Goal: Use online tool/utility: Utilize a website feature to perform a specific function

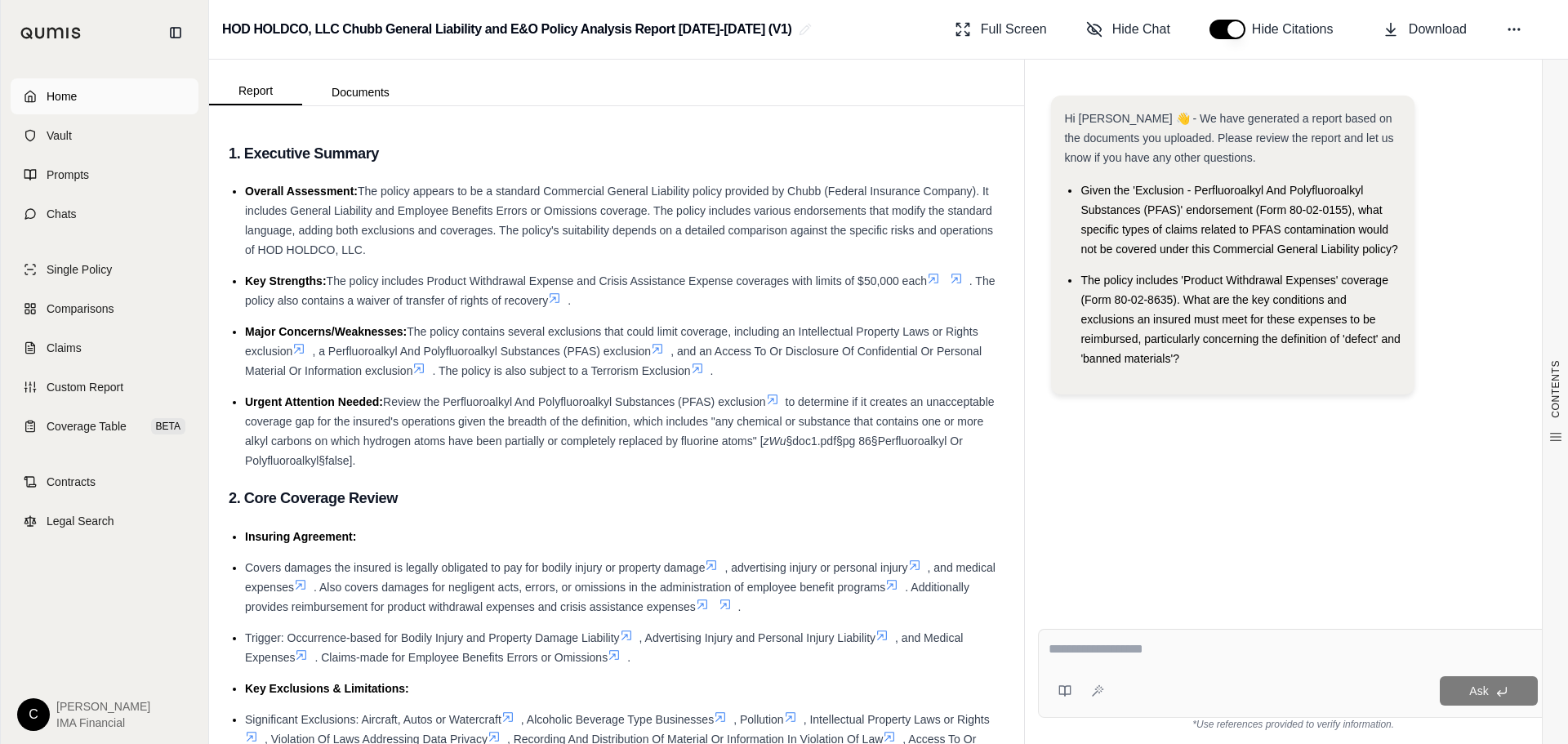
click at [28, 105] on link "Home" at bounding box center [104, 96] width 188 height 36
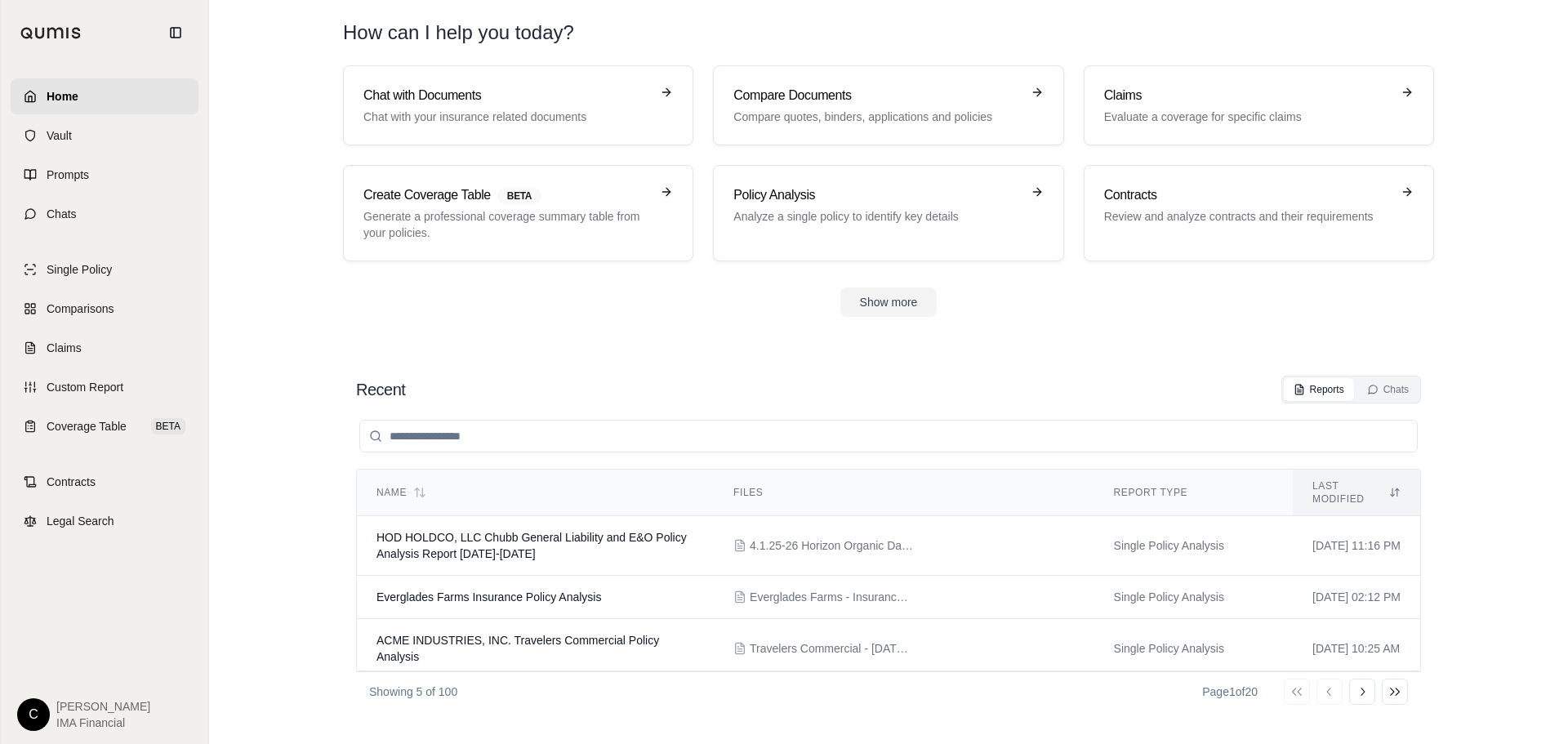
click at [940, 296] on div "Show more" at bounding box center [888, 302] width 1091 height 29
click at [906, 303] on button "Show more" at bounding box center [889, 302] width 98 height 29
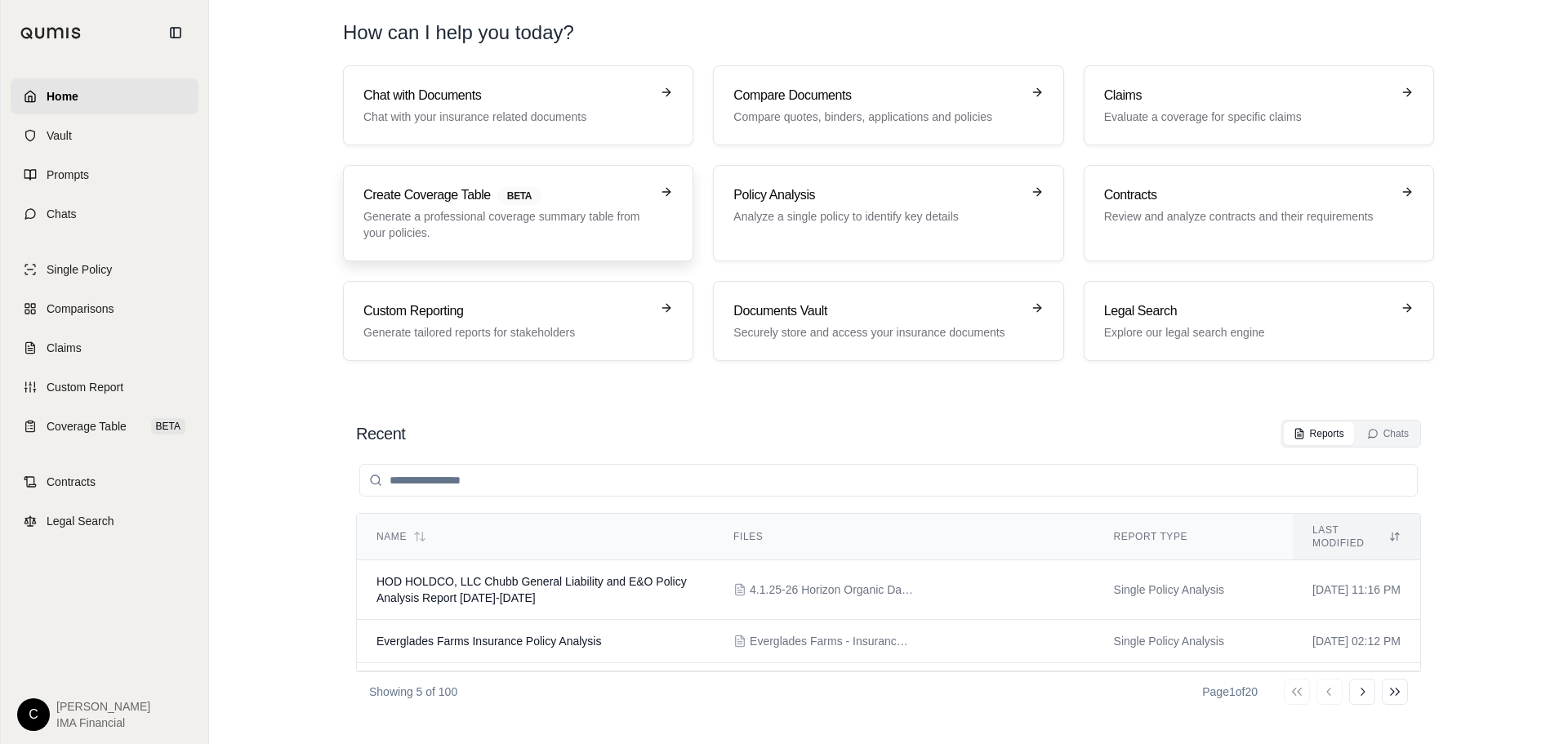
click at [518, 221] on p "Generate a professional coverage summary table from your policies." at bounding box center [506, 225] width 286 height 33
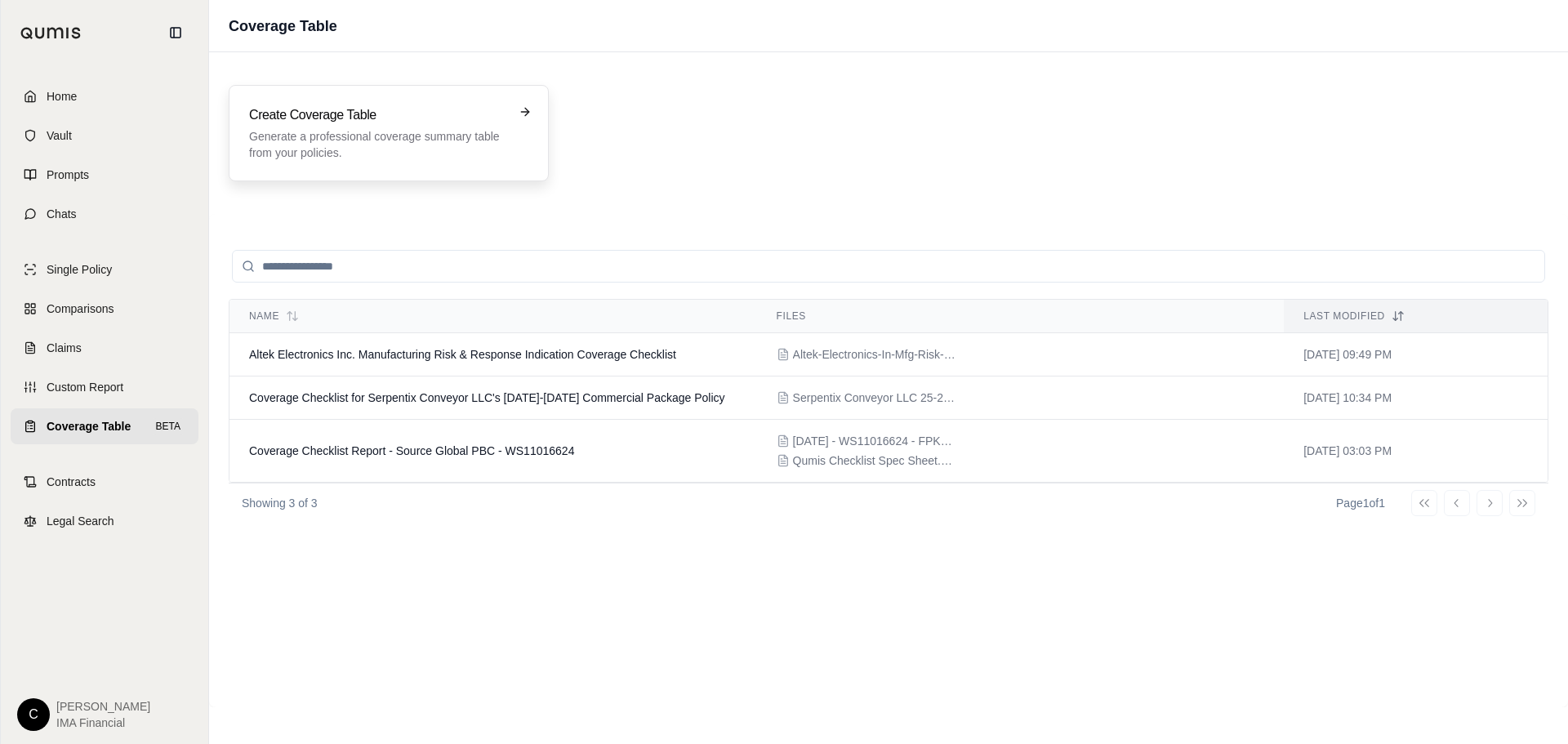
click at [327, 107] on h3 "Create Coverage Table" at bounding box center [377, 115] width 256 height 20
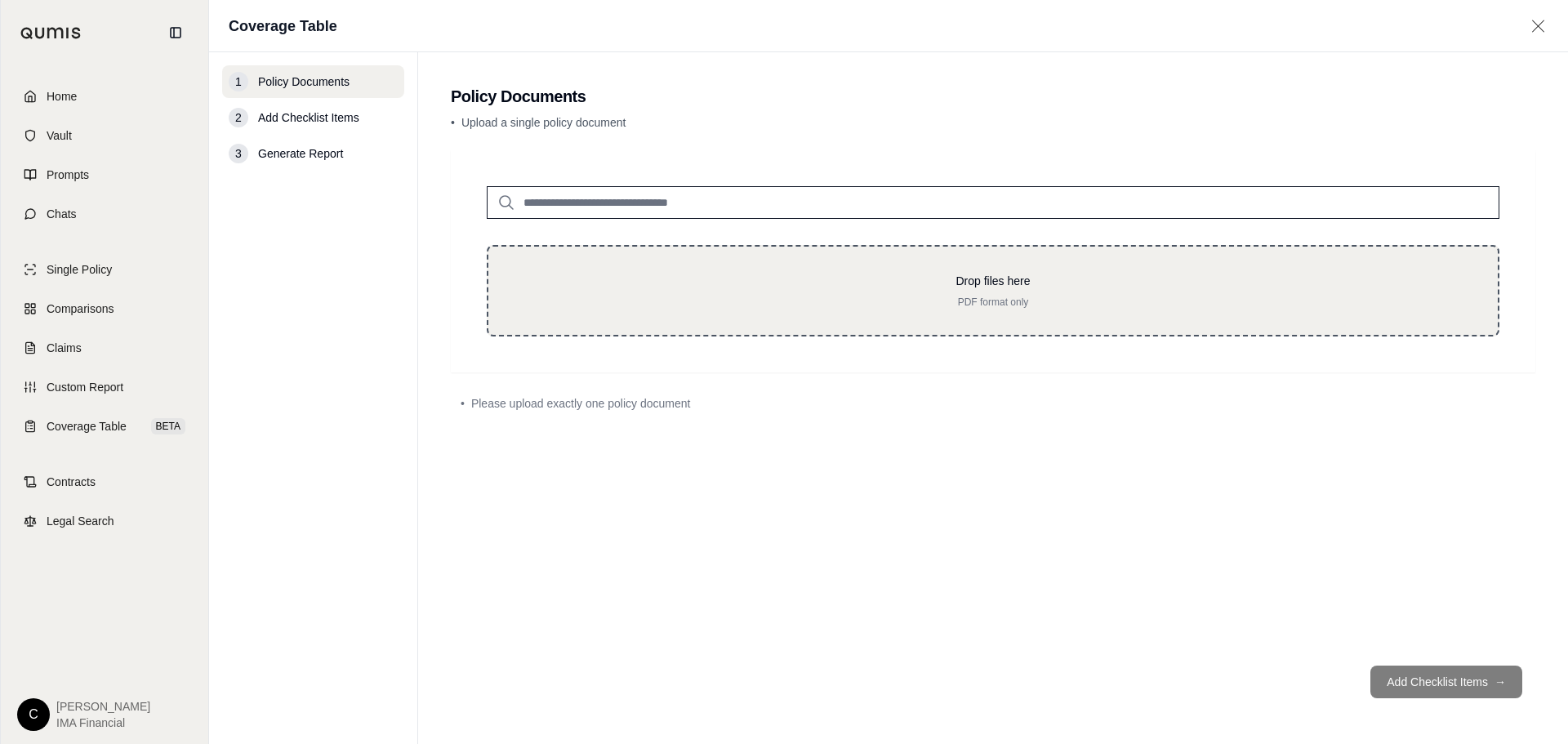
click at [970, 287] on p "Drop files here" at bounding box center [992, 281] width 957 height 16
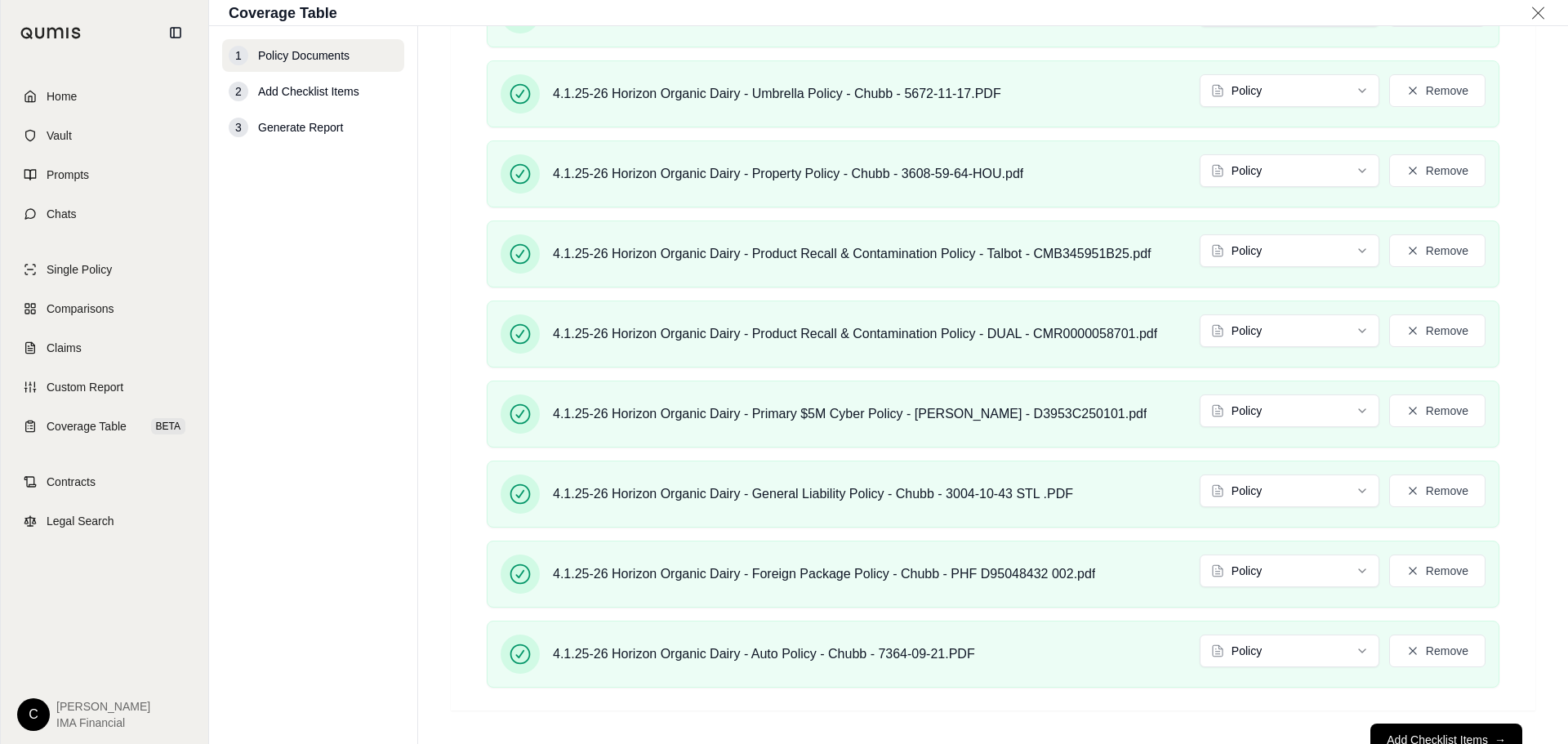
scroll to position [726, 0]
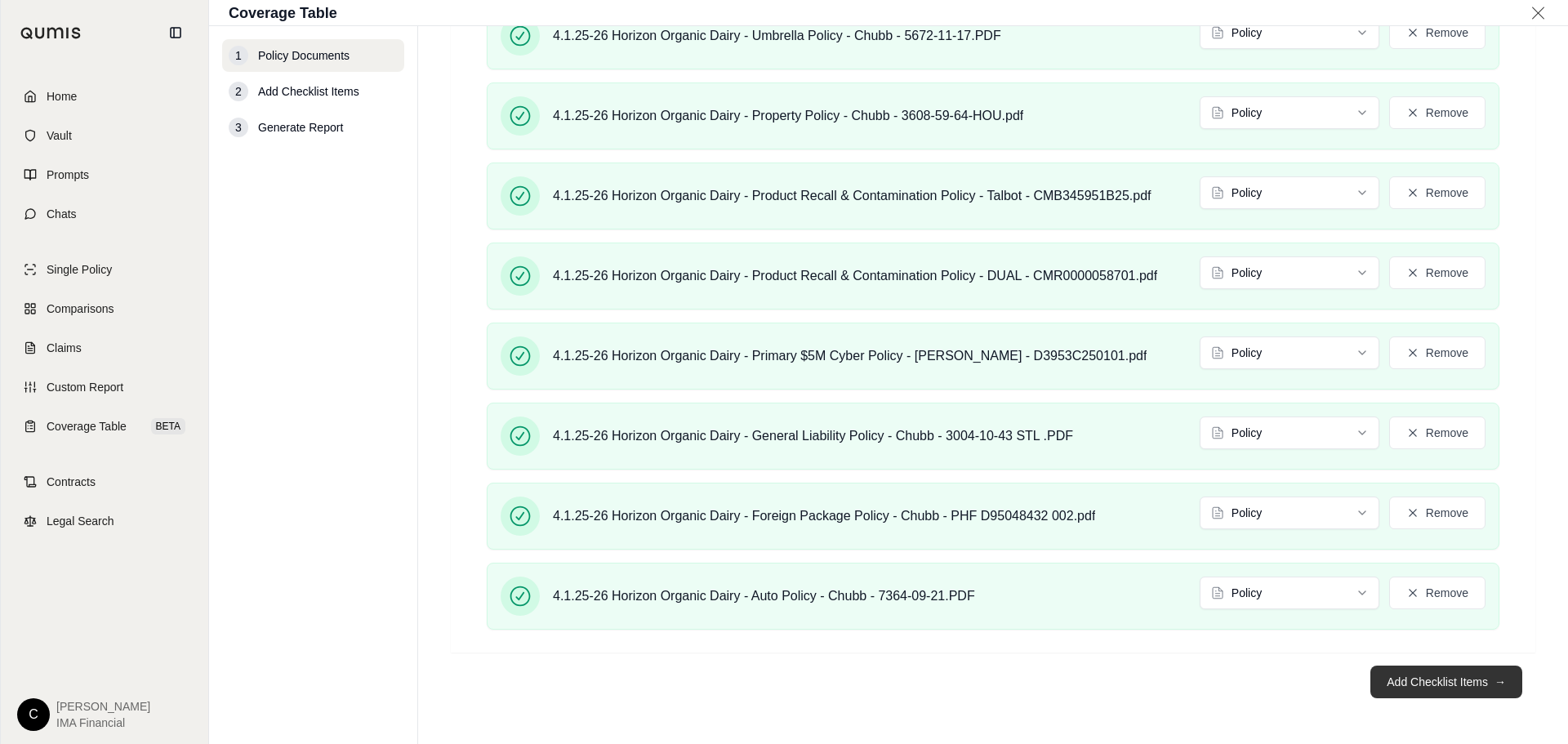
click at [1440, 685] on button "Add Checklist Items →" at bounding box center [1446, 682] width 152 height 33
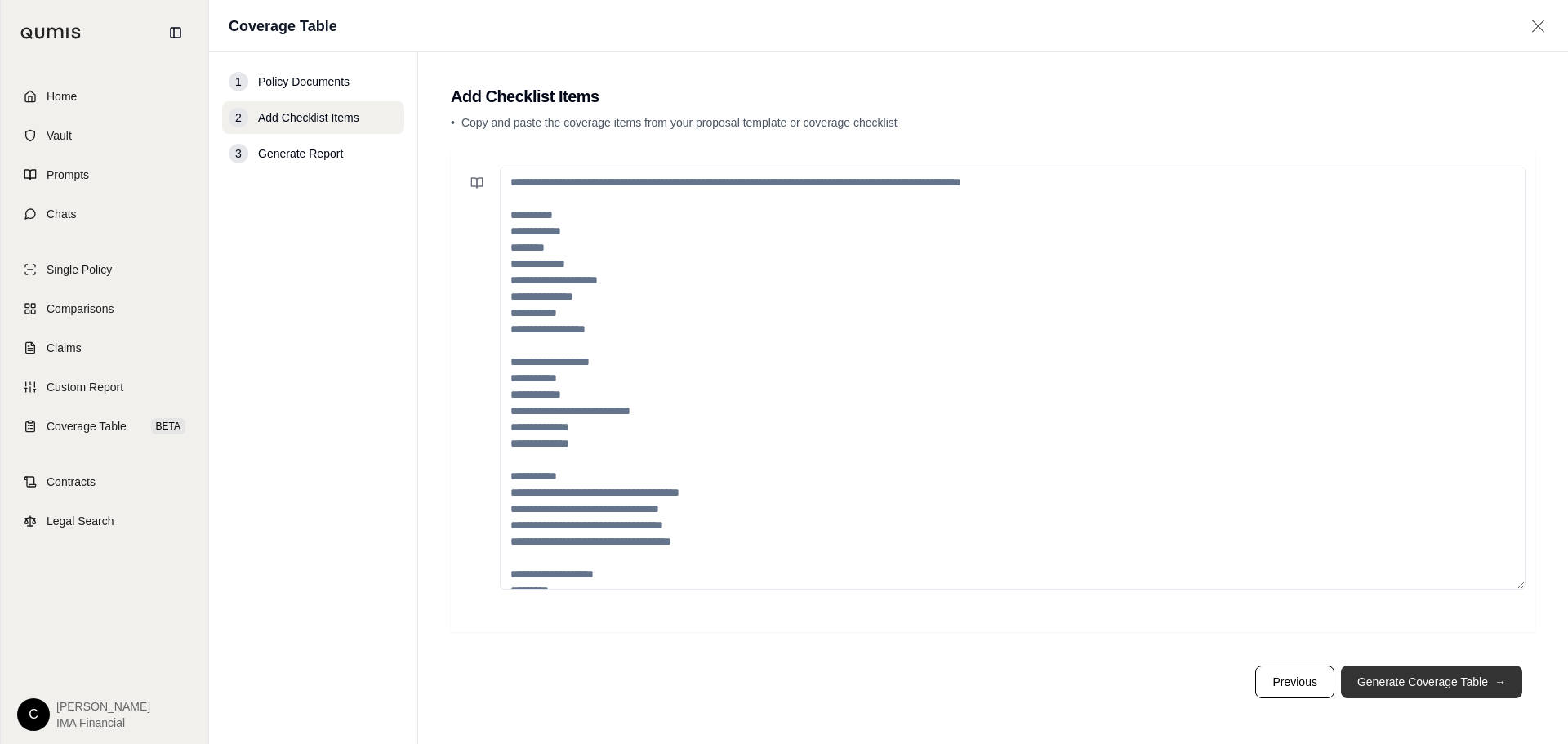
scroll to position [0, 0]
drag, startPoint x: 511, startPoint y: 227, endPoint x: 776, endPoint y: 417, distance: 326.1
click at [851, 480] on textarea at bounding box center [1012, 378] width 1025 height 424
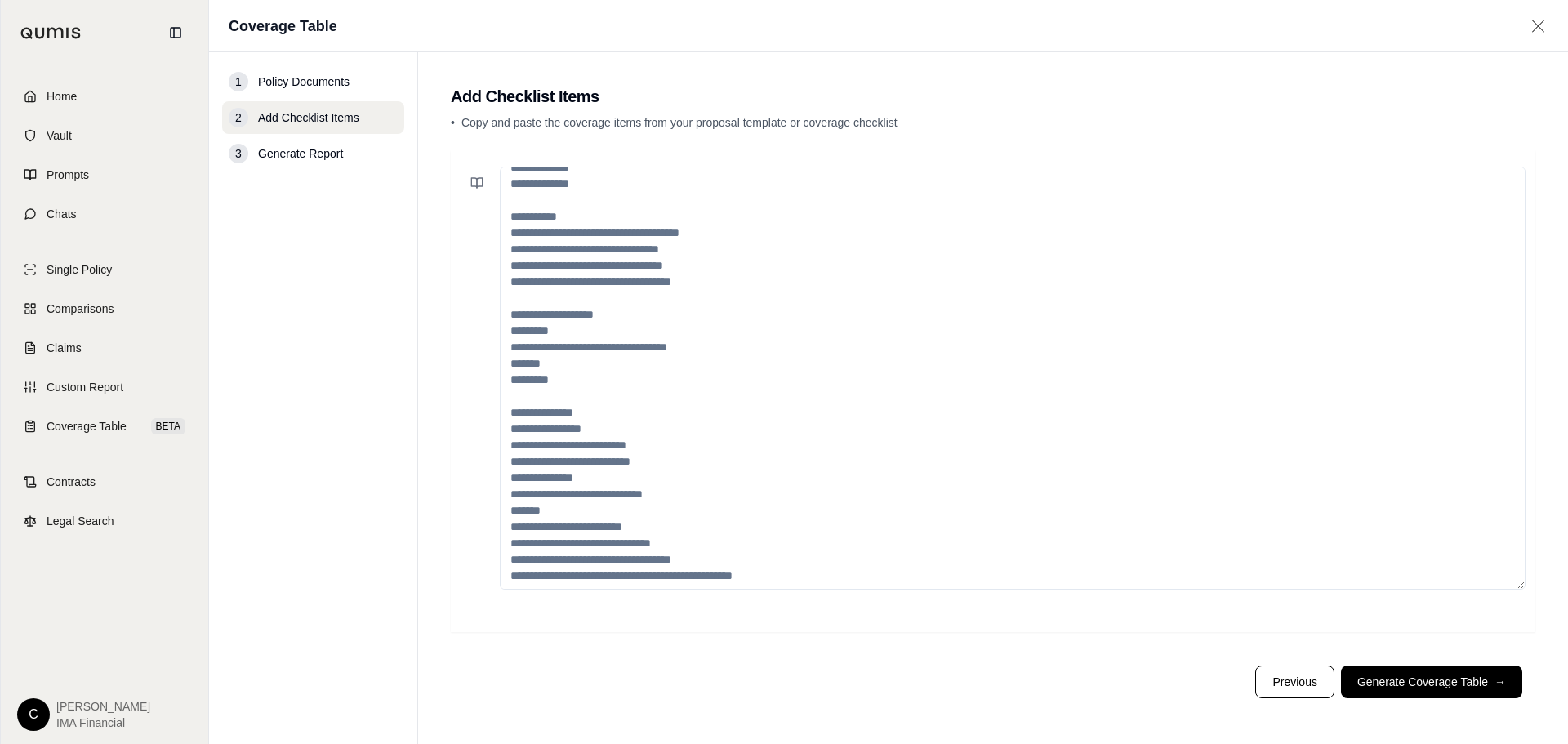
scroll to position [278, 0]
click at [1396, 683] on button "Generate Coverage Table →" at bounding box center [1431, 682] width 181 height 33
